Goal: Task Accomplishment & Management: Complete application form

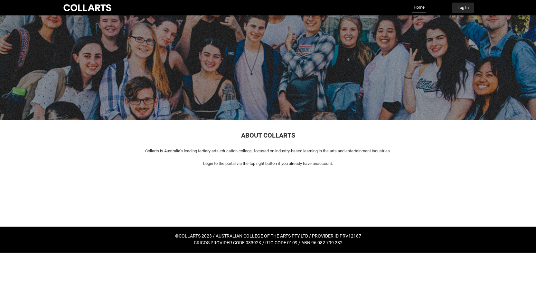
click at [459, 7] on button "Log In" at bounding box center [463, 8] width 22 height 10
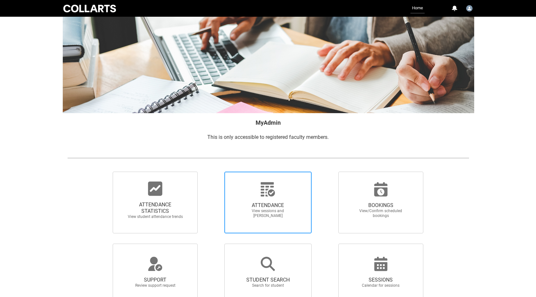
click at [259, 199] on span "ATTENDANCE View sessions and [PERSON_NAME]" at bounding box center [268, 210] width 62 height 26
click at [213, 172] on input "ATTENDANCE View sessions and [PERSON_NAME]" at bounding box center [213, 172] width 0 height 0
radio input "true"
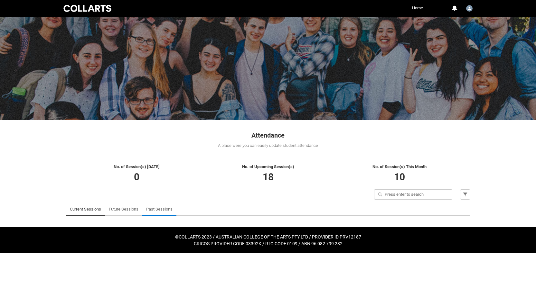
click at [155, 209] on link "Past Sessions" at bounding box center [159, 209] width 26 height 13
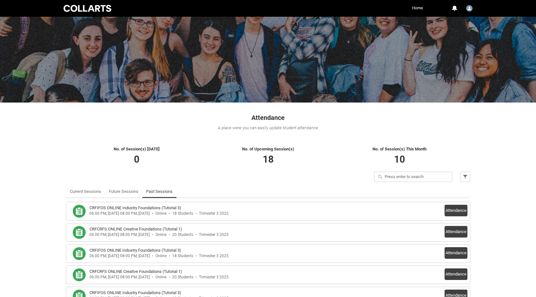
scroll to position [61, 0]
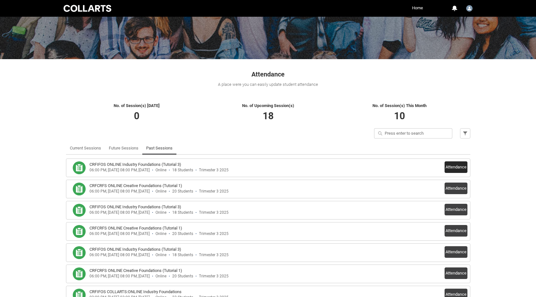
click at [456, 165] on button "Attendance" at bounding box center [455, 168] width 23 height 12
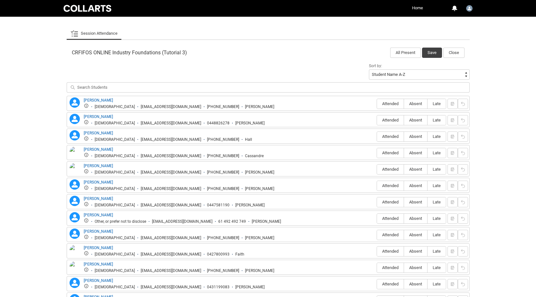
scroll to position [203, 0]
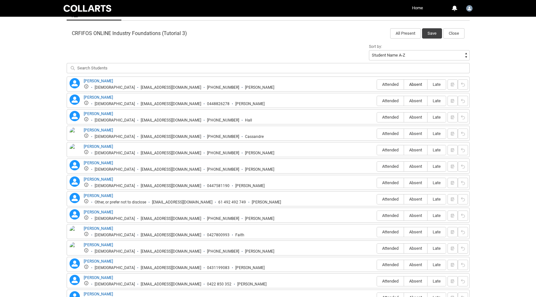
click at [413, 85] on span "Absent" at bounding box center [415, 84] width 23 height 5
click at [404, 85] on input "Absent" at bounding box center [404, 84] width 0 height 0
type lightning-radio-group "Absent"
radio input "true"
click at [394, 102] on span "Attended" at bounding box center [390, 100] width 27 height 5
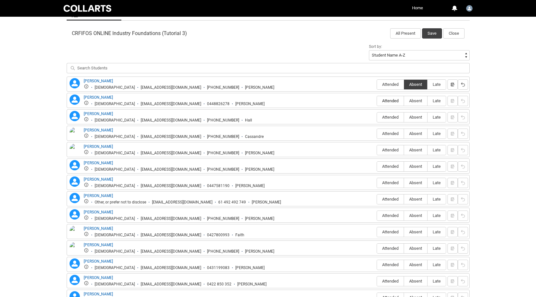
click at [377, 101] on input "Attended" at bounding box center [376, 101] width 0 height 0
type lightning-radio-group "Attended"
radio input "true"
click at [391, 114] on label "Attended" at bounding box center [390, 118] width 27 height 10
click at [377, 117] on input "Attended" at bounding box center [376, 117] width 0 height 0
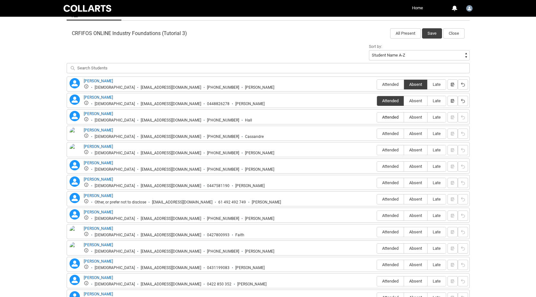
type lightning-radio-group "Attended"
radio input "true"
click at [390, 135] on span "Attended" at bounding box center [390, 133] width 27 height 5
click at [377, 134] on input "Attended" at bounding box center [376, 134] width 0 height 0
type lightning-radio-group "Attended"
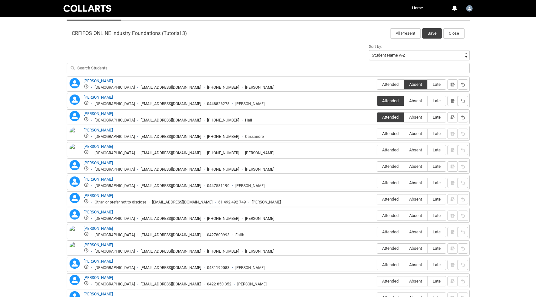
radio input "true"
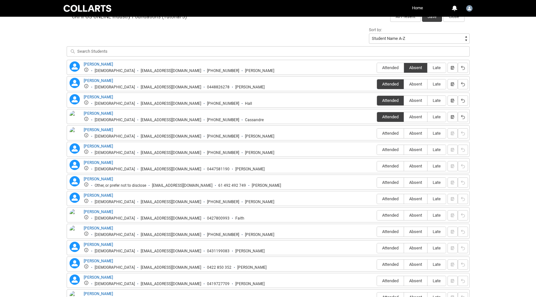
scroll to position [225, 0]
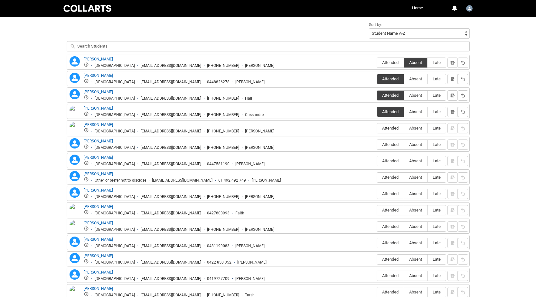
click at [387, 127] on span "Attended" at bounding box center [390, 128] width 27 height 5
click at [377, 128] on input "Attended" at bounding box center [376, 128] width 0 height 0
type lightning-radio-group "Attended"
radio input "true"
click at [413, 146] on span "Absent" at bounding box center [415, 144] width 23 height 5
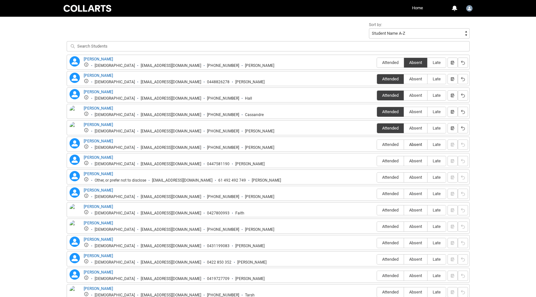
click at [404, 145] on input "Absent" at bounding box center [404, 144] width 0 height 0
type lightning-radio-group "Absent"
radio input "true"
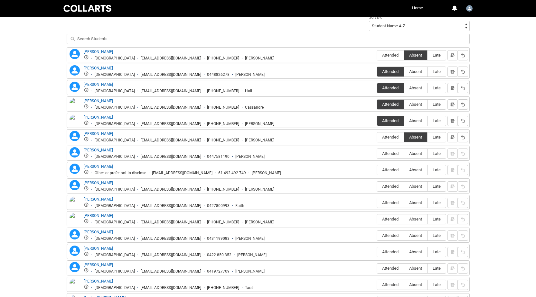
scroll to position [237, 0]
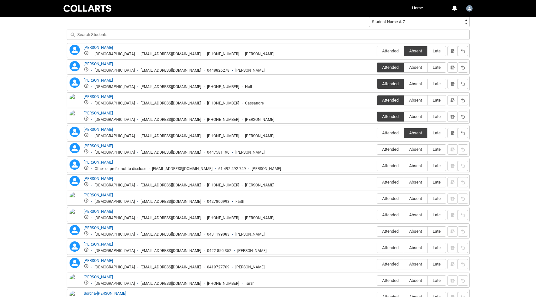
click at [386, 152] on label "Attended" at bounding box center [390, 150] width 27 height 10
click at [377, 150] on input "Attended" at bounding box center [376, 149] width 0 height 0
type lightning-radio-group "Attended"
radio input "true"
click at [384, 167] on span "Attended" at bounding box center [390, 165] width 27 height 5
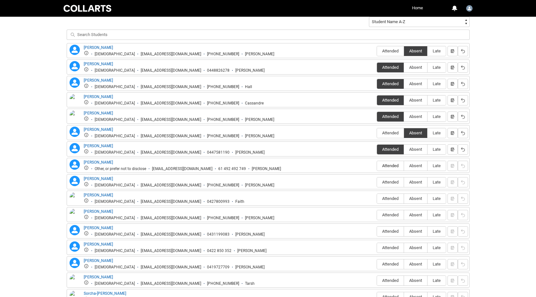
click at [377, 166] on input "Attended" at bounding box center [376, 166] width 0 height 0
type lightning-radio-group "Attended"
radio input "true"
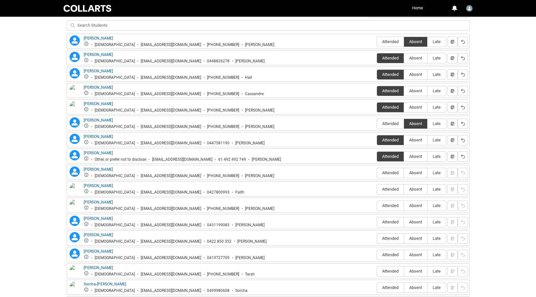
scroll to position [253, 0]
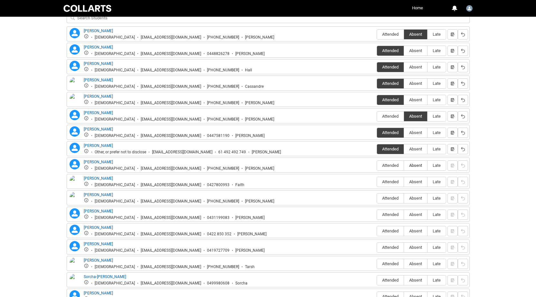
click at [413, 165] on span "Absent" at bounding box center [415, 165] width 23 height 5
click at [404, 165] on input "Absent" at bounding box center [404, 165] width 0 height 0
type lightning-radio-group "Absent"
radio input "true"
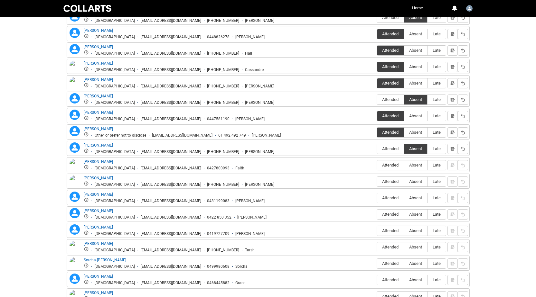
click at [386, 166] on span "Attended" at bounding box center [390, 165] width 27 height 5
click at [377, 165] on input "Attended" at bounding box center [376, 165] width 0 height 0
type lightning-radio-group "Attended"
radio input "true"
click at [387, 181] on span "Attended" at bounding box center [390, 181] width 27 height 5
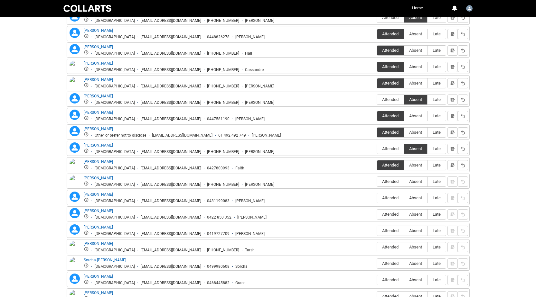
click at [377, 181] on input "Attended" at bounding box center [376, 181] width 0 height 0
type lightning-radio-group "Attended"
radio input "true"
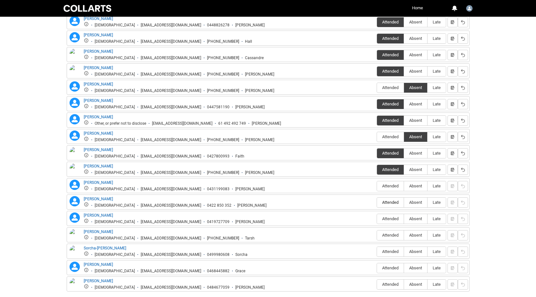
scroll to position [292, 0]
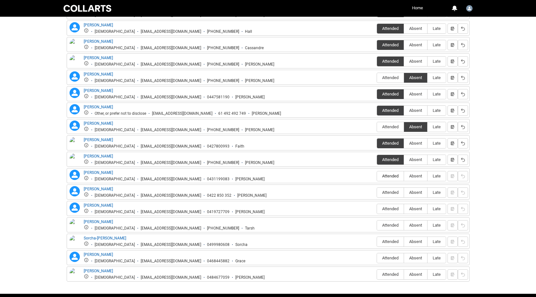
click at [391, 176] on span "Attended" at bounding box center [390, 176] width 27 height 5
click at [377, 176] on input "Attended" at bounding box center [376, 176] width 0 height 0
type lightning-radio-group "Attended"
radio input "true"
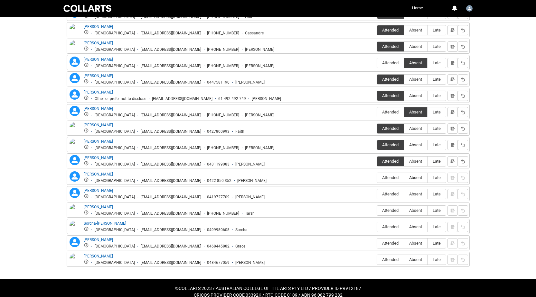
click at [412, 179] on span "Absent" at bounding box center [415, 177] width 23 height 5
click at [404, 178] on input "Absent" at bounding box center [404, 178] width 0 height 0
type lightning-radio-group "Absent"
radio input "true"
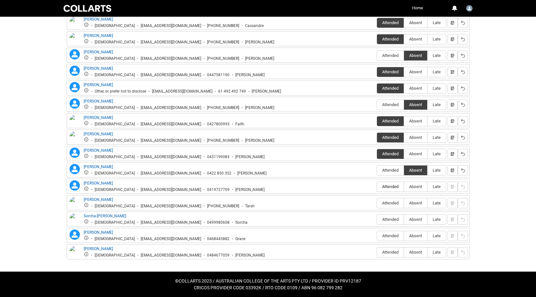
click at [386, 186] on span "Attended" at bounding box center [390, 186] width 27 height 5
click at [377, 187] on input "Attended" at bounding box center [376, 187] width 0 height 0
type lightning-radio-group "Attended"
radio input "true"
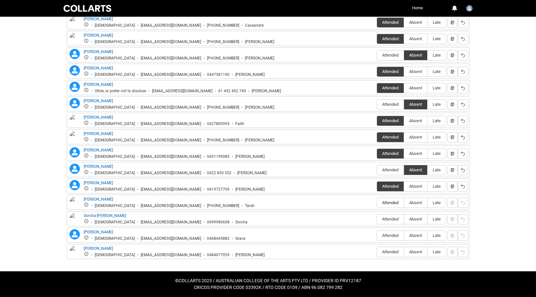
scroll to position [314, 0]
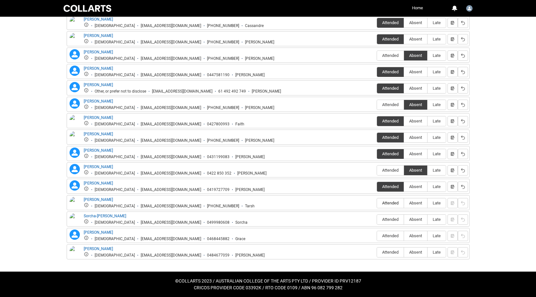
click at [386, 205] on span "Attended" at bounding box center [390, 203] width 27 height 5
click at [377, 203] on input "Attended" at bounding box center [376, 203] width 0 height 0
type lightning-radio-group "Attended"
radio input "true"
click at [384, 216] on label "Attended" at bounding box center [390, 220] width 27 height 10
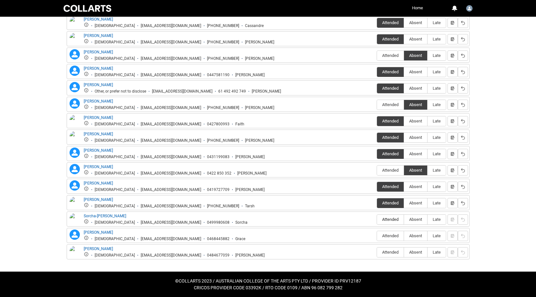
click at [377, 219] on input "Attended" at bounding box center [376, 219] width 0 height 0
type lightning-radio-group "Attended"
radio input "true"
click at [413, 234] on span "Absent" at bounding box center [415, 236] width 23 height 5
click at [404, 236] on input "Absent" at bounding box center [404, 236] width 0 height 0
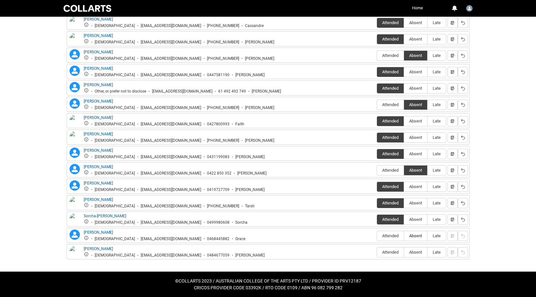
type lightning-radio-group "Absent"
radio input "true"
click at [387, 249] on label "Attended" at bounding box center [390, 253] width 27 height 10
click at [377, 252] on input "Attended" at bounding box center [376, 252] width 0 height 0
type lightning-radio-group "Attended"
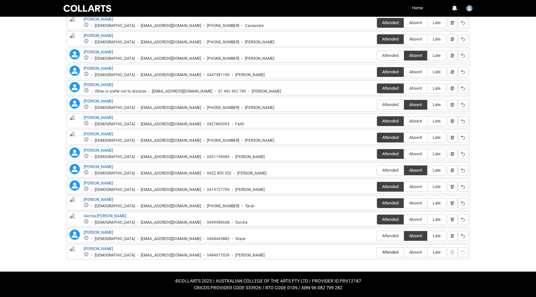
radio input "true"
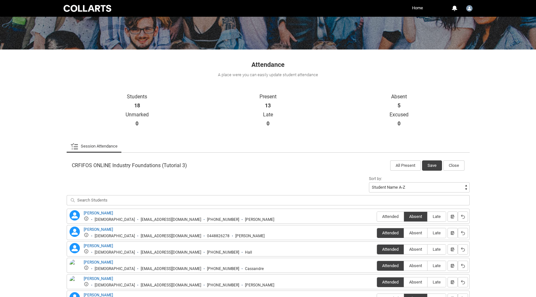
scroll to position [35, 0]
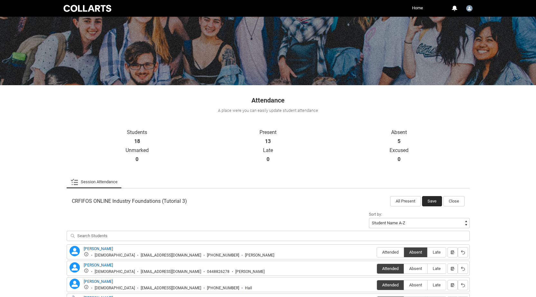
click at [432, 201] on button "Save" at bounding box center [432, 201] width 20 height 10
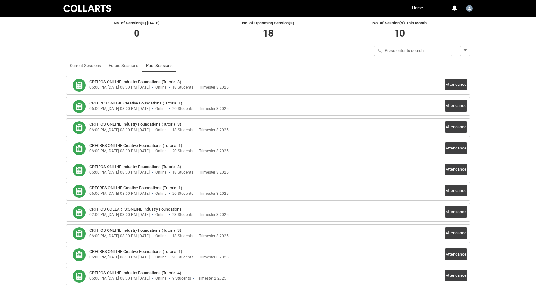
scroll to position [140, 0]
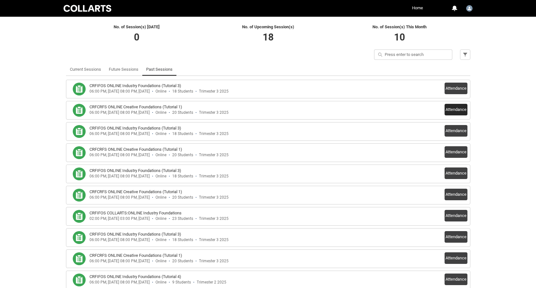
click at [457, 110] on button "Attendance" at bounding box center [455, 110] width 23 height 12
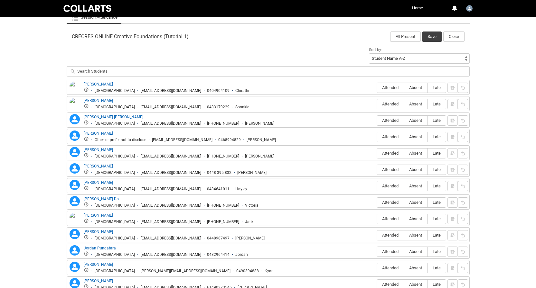
scroll to position [200, 0]
click at [418, 88] on span "Absent" at bounding box center [415, 88] width 23 height 5
click at [404, 88] on input "Absent" at bounding box center [404, 88] width 0 height 0
type lightning-radio-group "Absent"
radio input "true"
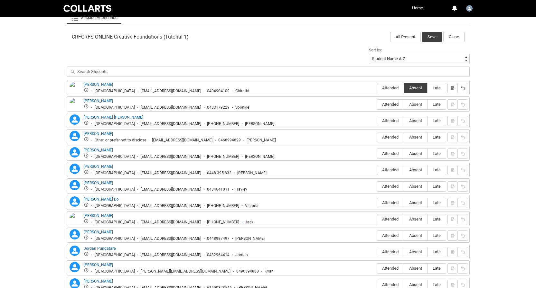
click at [396, 104] on span "Attended" at bounding box center [390, 104] width 27 height 5
click at [377, 104] on input "Attended" at bounding box center [376, 104] width 0 height 0
type lightning-radio-group "Attended"
radio input "true"
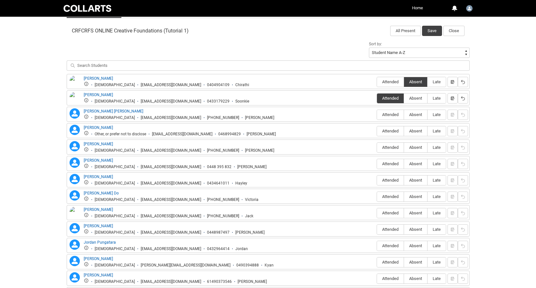
scroll to position [208, 0]
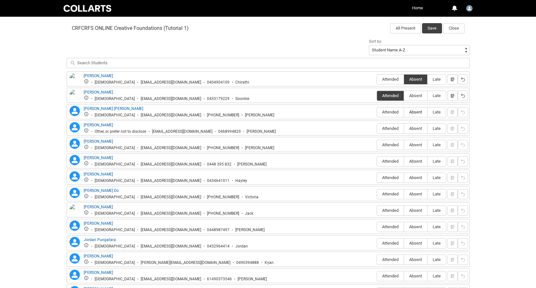
click at [417, 112] on span "Absent" at bounding box center [415, 112] width 23 height 5
click at [404, 112] on input "Absent" at bounding box center [404, 112] width 0 height 0
type lightning-radio-group "Absent"
radio input "true"
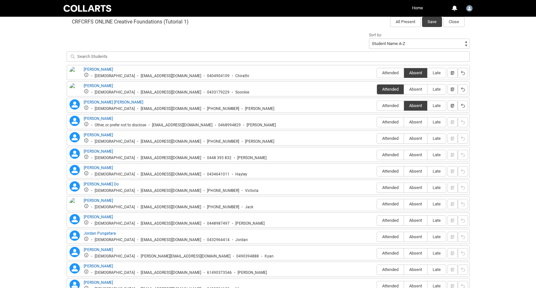
scroll to position [215, 0]
click at [410, 122] on span "Absent" at bounding box center [415, 121] width 23 height 5
click at [404, 122] on input "Absent" at bounding box center [404, 121] width 0 height 0
type lightning-radio-group "Absent"
radio input "true"
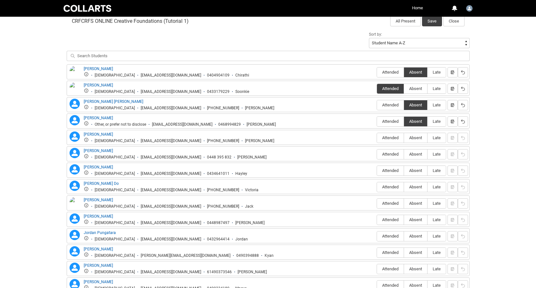
click at [384, 141] on label "Attended" at bounding box center [390, 138] width 27 height 10
click at [377, 138] on input "Attended" at bounding box center [376, 138] width 0 height 0
type lightning-radio-group "Attended"
radio input "true"
click at [384, 141] on label "Attended" at bounding box center [390, 138] width 27 height 10
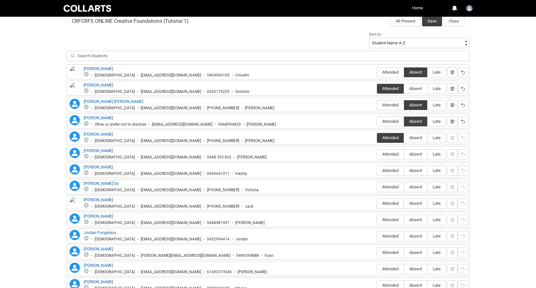
click at [377, 138] on input "Attended" at bounding box center [376, 138] width 0 height 0
click at [384, 141] on label "Attended" at bounding box center [390, 138] width 27 height 10
click at [377, 138] on input "Attended" at bounding box center [376, 138] width 0 height 0
click at [417, 156] on span "Absent" at bounding box center [415, 154] width 23 height 5
click at [404, 154] on input "Absent" at bounding box center [404, 154] width 0 height 0
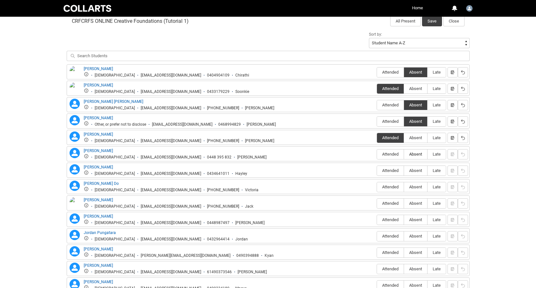
type lightning-radio-group "Absent"
radio input "true"
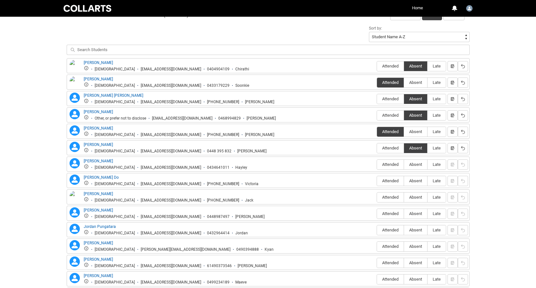
scroll to position [237, 0]
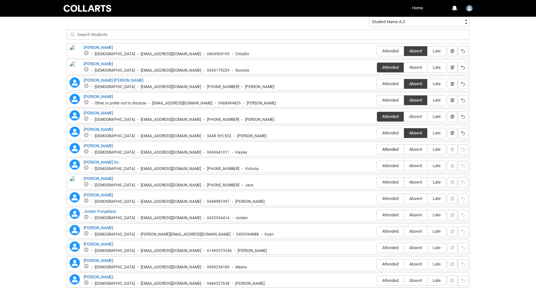
click at [383, 150] on span "Attended" at bounding box center [390, 149] width 27 height 5
click at [377, 150] on input "Attended" at bounding box center [376, 149] width 0 height 0
type lightning-radio-group "Attended"
radio input "true"
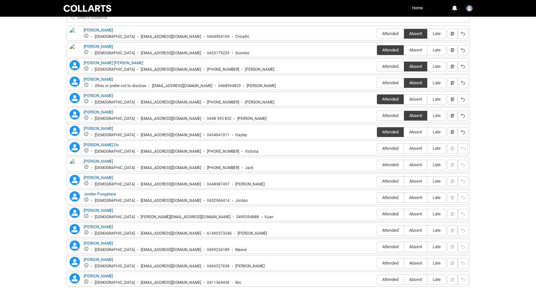
scroll to position [261, 0]
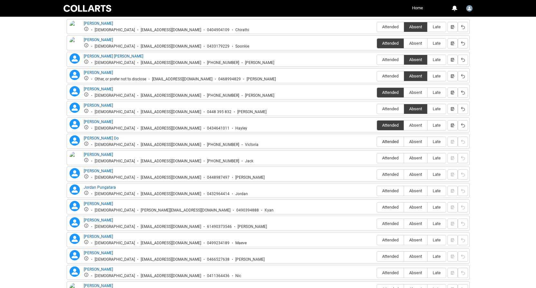
click at [388, 142] on span "Attended" at bounding box center [390, 141] width 27 height 5
click at [377, 142] on input "Attended" at bounding box center [376, 142] width 0 height 0
type lightning-radio-group "Attended"
radio input "true"
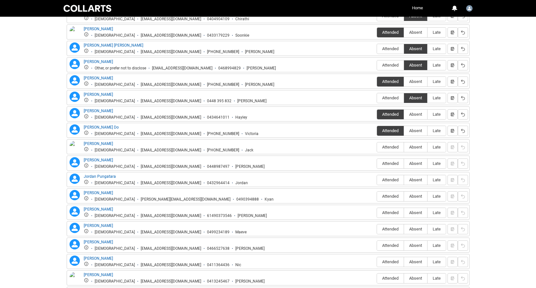
scroll to position [283, 0]
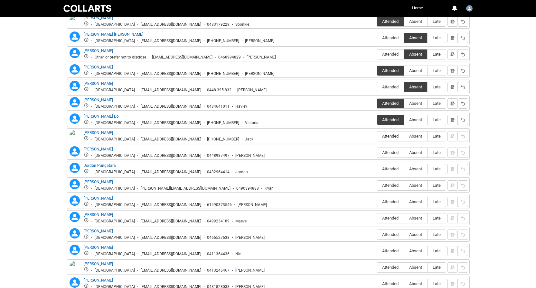
click at [386, 138] on span "Attended" at bounding box center [390, 136] width 27 height 5
click at [377, 136] on input "Attended" at bounding box center [376, 136] width 0 height 0
type lightning-radio-group "Attended"
radio input "true"
click at [413, 154] on span "Absent" at bounding box center [415, 152] width 23 height 5
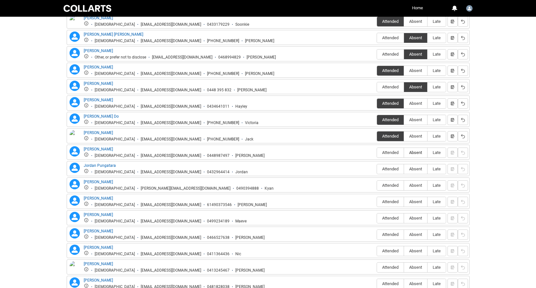
click at [404, 153] on input "Absent" at bounding box center [404, 153] width 0 height 0
type lightning-radio-group "Absent"
radio input "true"
click at [416, 170] on span "Absent" at bounding box center [415, 169] width 23 height 5
click at [404, 169] on input "Absent" at bounding box center [404, 169] width 0 height 0
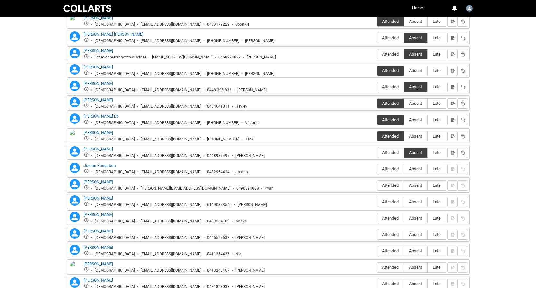
type lightning-radio-group "Absent"
radio input "true"
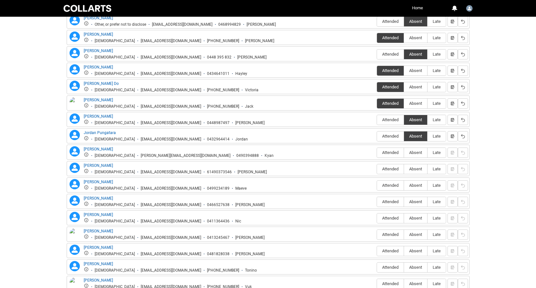
scroll to position [319, 0]
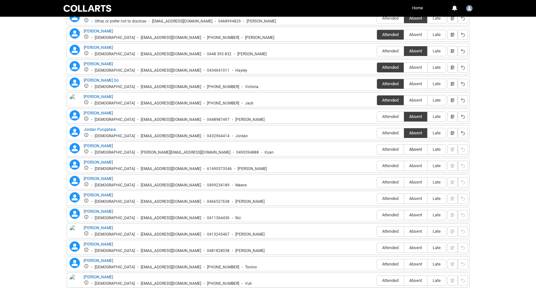
click at [413, 150] on span "Absent" at bounding box center [415, 149] width 23 height 5
click at [404, 150] on input "Absent" at bounding box center [404, 149] width 0 height 0
type lightning-radio-group "Absent"
radio input "true"
click at [416, 167] on span "Absent" at bounding box center [415, 165] width 23 height 5
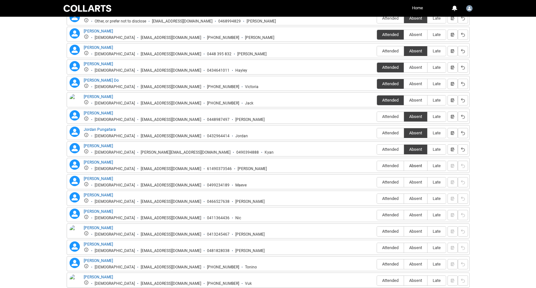
click at [404, 166] on input "Absent" at bounding box center [404, 166] width 0 height 0
type lightning-radio-group "Absent"
radio input "true"
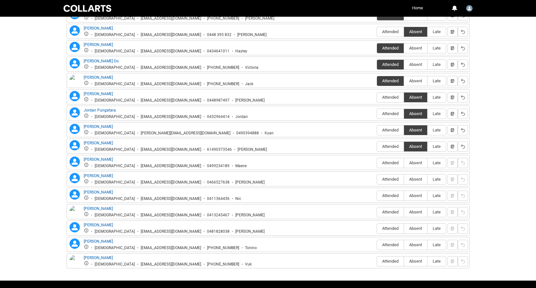
scroll to position [341, 0]
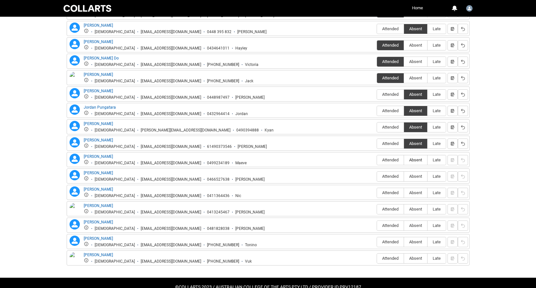
click at [413, 161] on span "Absent" at bounding box center [415, 160] width 23 height 5
click at [404, 160] on input "Absent" at bounding box center [404, 160] width 0 height 0
type lightning-radio-group "Absent"
radio input "true"
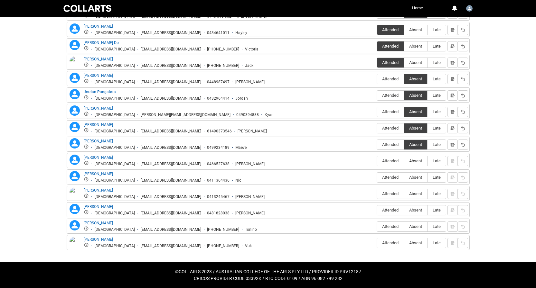
scroll to position [356, 0]
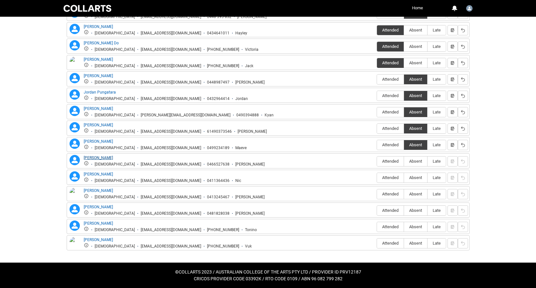
drag, startPoint x: 124, startPoint y: 157, endPoint x: 84, endPoint y: 155, distance: 39.9
click at [84, 155] on div "[PERSON_NAME] [DEMOGRAPHIC_DATA] [EMAIL_ADDRESS][DOMAIN_NAME] 0466527638 [PERSO…" at bounding box center [174, 161] width 181 height 12
copy link "[PERSON_NAME]"
click at [201, 166] on li "0466527638" at bounding box center [215, 164] width 28 height 5
drag, startPoint x: 180, startPoint y: 165, endPoint x: 113, endPoint y: 165, distance: 66.6
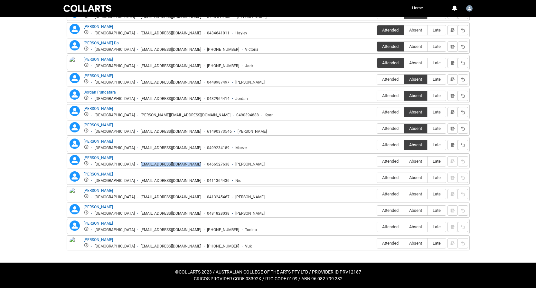
click at [113, 165] on ul "[DEMOGRAPHIC_DATA] [EMAIL_ADDRESS][DOMAIN_NAME] 0466527638 [PERSON_NAME]" at bounding box center [174, 164] width 181 height 6
copy div "[EMAIL_ADDRESS][DOMAIN_NAME]"
click at [387, 162] on span "Attended" at bounding box center [390, 161] width 27 height 5
click at [377, 162] on input "Attended" at bounding box center [376, 161] width 0 height 0
type lightning-radio-group "Attended"
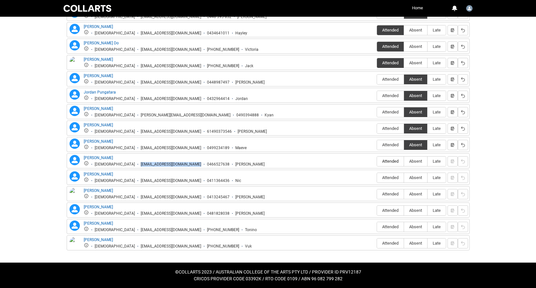
radio input "true"
click at [412, 160] on span "Absent" at bounding box center [415, 161] width 23 height 5
click at [404, 161] on input "Absent" at bounding box center [404, 161] width 0 height 0
type lightning-radio-group "Absent"
radio input "true"
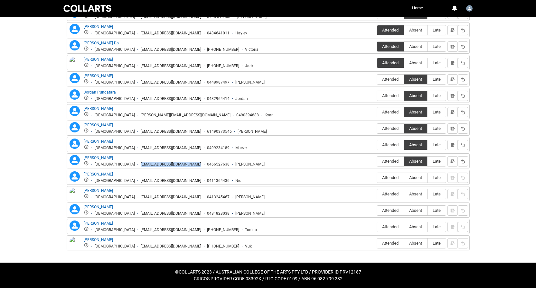
click at [391, 176] on span "Attended" at bounding box center [390, 177] width 27 height 5
click at [377, 178] on input "Attended" at bounding box center [376, 178] width 0 height 0
type lightning-radio-group "Attended"
radio input "true"
click at [415, 195] on span "Absent" at bounding box center [415, 194] width 23 height 5
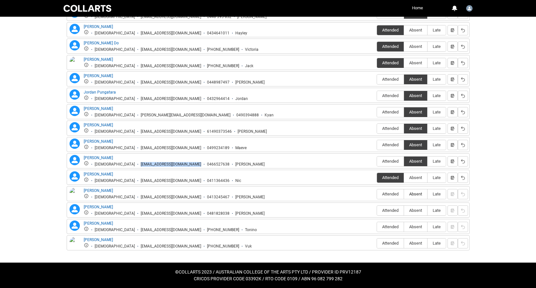
click at [404, 194] on input "Absent" at bounding box center [404, 194] width 0 height 0
type lightning-radio-group "Absent"
radio input "true"
click at [413, 210] on span "Absent" at bounding box center [415, 210] width 23 height 5
click at [404, 210] on input "Absent" at bounding box center [404, 210] width 0 height 0
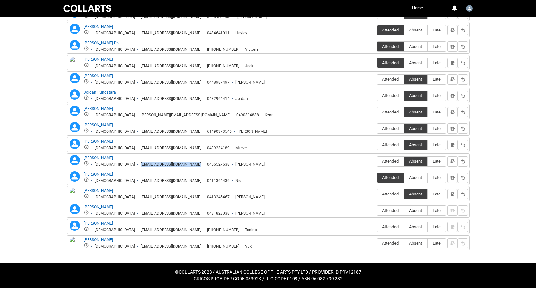
type lightning-radio-group "Absent"
radio input "true"
click at [386, 225] on span "Attended" at bounding box center [390, 227] width 27 height 5
click at [377, 227] on input "Attended" at bounding box center [376, 227] width 0 height 0
type lightning-radio-group "Attended"
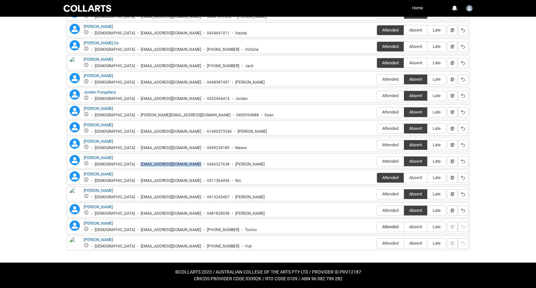
radio input "true"
click at [382, 242] on span "Attended" at bounding box center [390, 243] width 27 height 5
click at [377, 243] on input "Attended" at bounding box center [376, 243] width 0 height 0
type lightning-radio-group "Attended"
radio input "true"
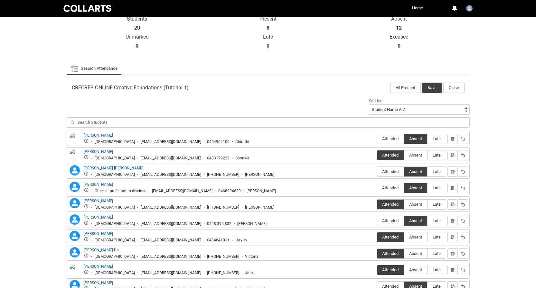
scroll to position [107, 0]
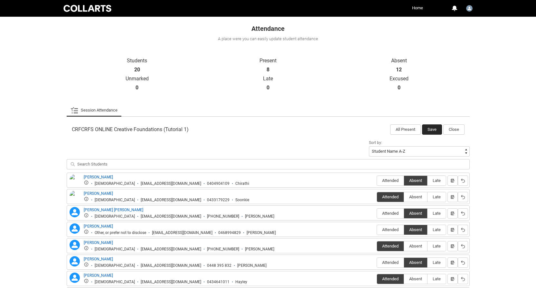
click at [431, 127] on button "Save" at bounding box center [432, 130] width 20 height 10
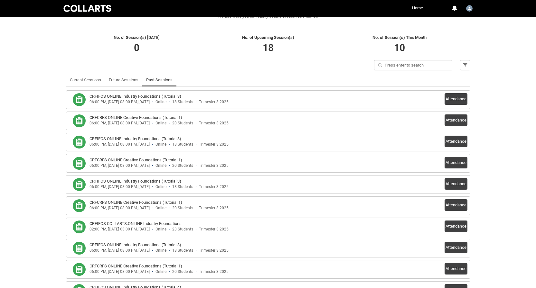
scroll to position [131, 0]
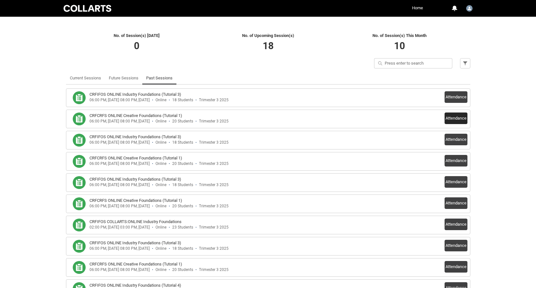
click at [456, 121] on button "Attendance" at bounding box center [455, 119] width 23 height 12
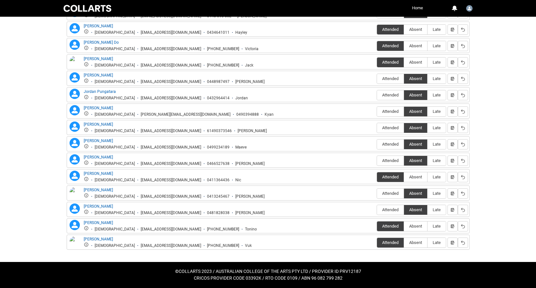
scroll to position [356, 0]
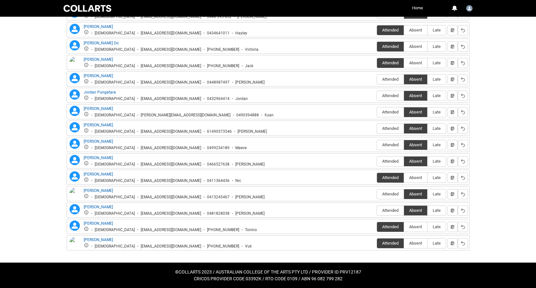
click at [121, 109] on div "[PERSON_NAME] [DEMOGRAPHIC_DATA] [PERSON_NAME][EMAIL_ADDRESS][DOMAIN_NAME] 0490…" at bounding box center [179, 112] width 190 height 12
drag, startPoint x: 116, startPoint y: 109, endPoint x: 85, endPoint y: 109, distance: 31.5
click at [85, 109] on div "[PERSON_NAME] [DEMOGRAPHIC_DATA] [PERSON_NAME][EMAIL_ADDRESS][DOMAIN_NAME] 0490…" at bounding box center [179, 112] width 190 height 12
copy link "[PERSON_NAME]"
click at [125, 108] on div "[PERSON_NAME] [DEMOGRAPHIC_DATA] [PERSON_NAME][EMAIL_ADDRESS][DOMAIN_NAME] 0490…" at bounding box center [179, 112] width 190 height 12
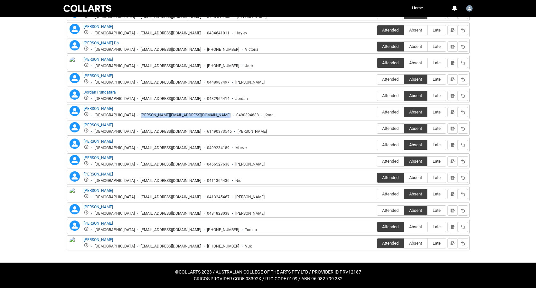
drag, startPoint x: 173, startPoint y: 116, endPoint x: 108, endPoint y: 116, distance: 64.7
click at [108, 116] on ul "[DEMOGRAPHIC_DATA] [PERSON_NAME][EMAIL_ADDRESS][DOMAIN_NAME] 0490394888 Kyan" at bounding box center [179, 115] width 190 height 6
copy div "[PERSON_NAME][EMAIL_ADDRESS][DOMAIN_NAME]"
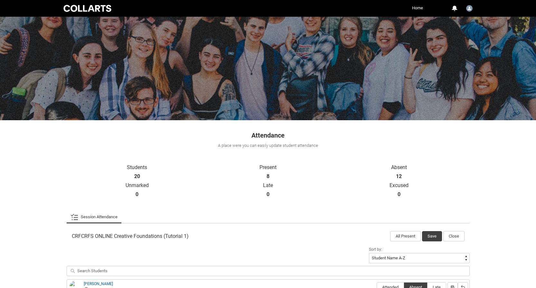
scroll to position [0, 0]
click at [435, 233] on button "Save" at bounding box center [432, 236] width 20 height 10
